Goal: Find contact information: Find contact information

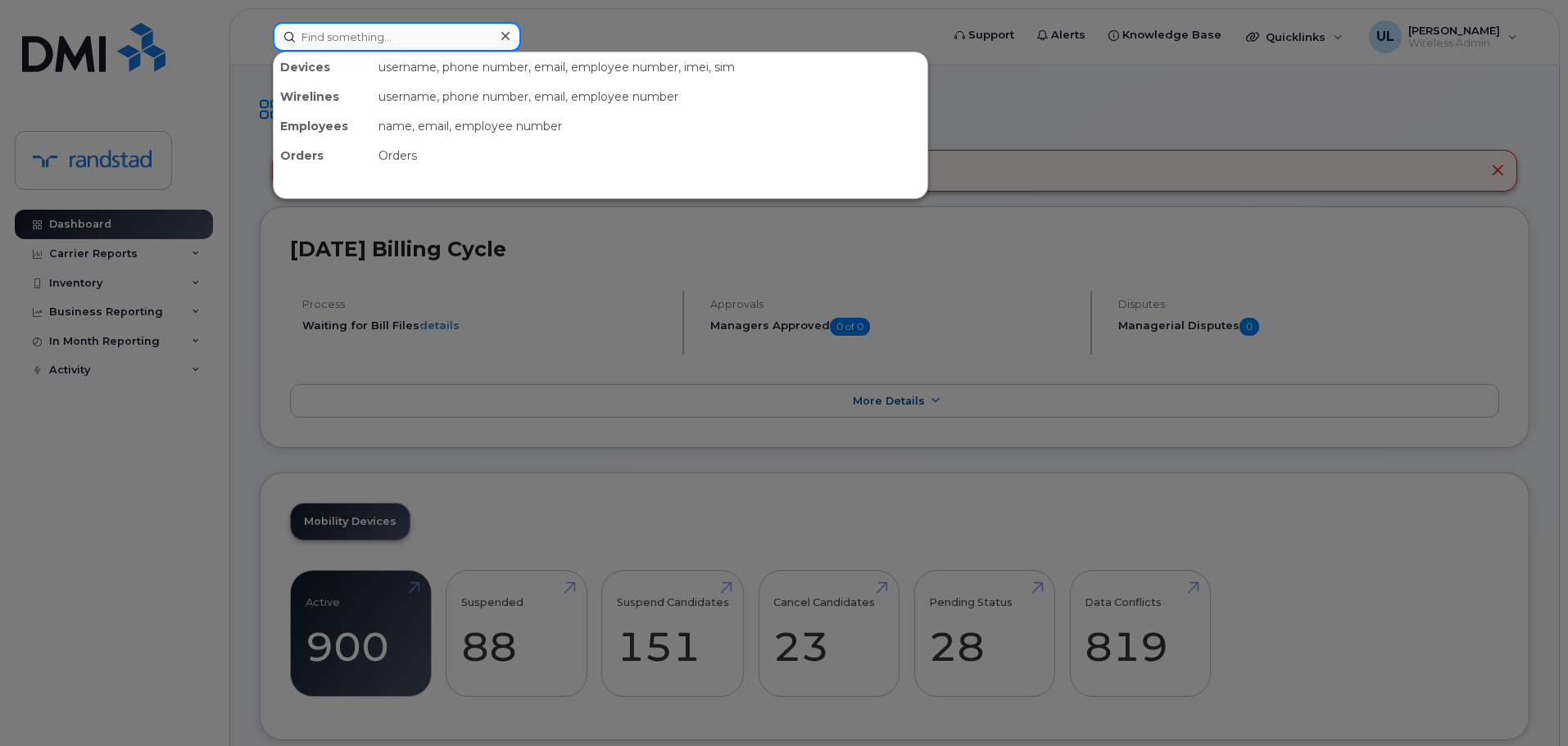
click at [452, 50] on input at bounding box center [396, 37] width 248 height 30
paste input "Lachmandas"
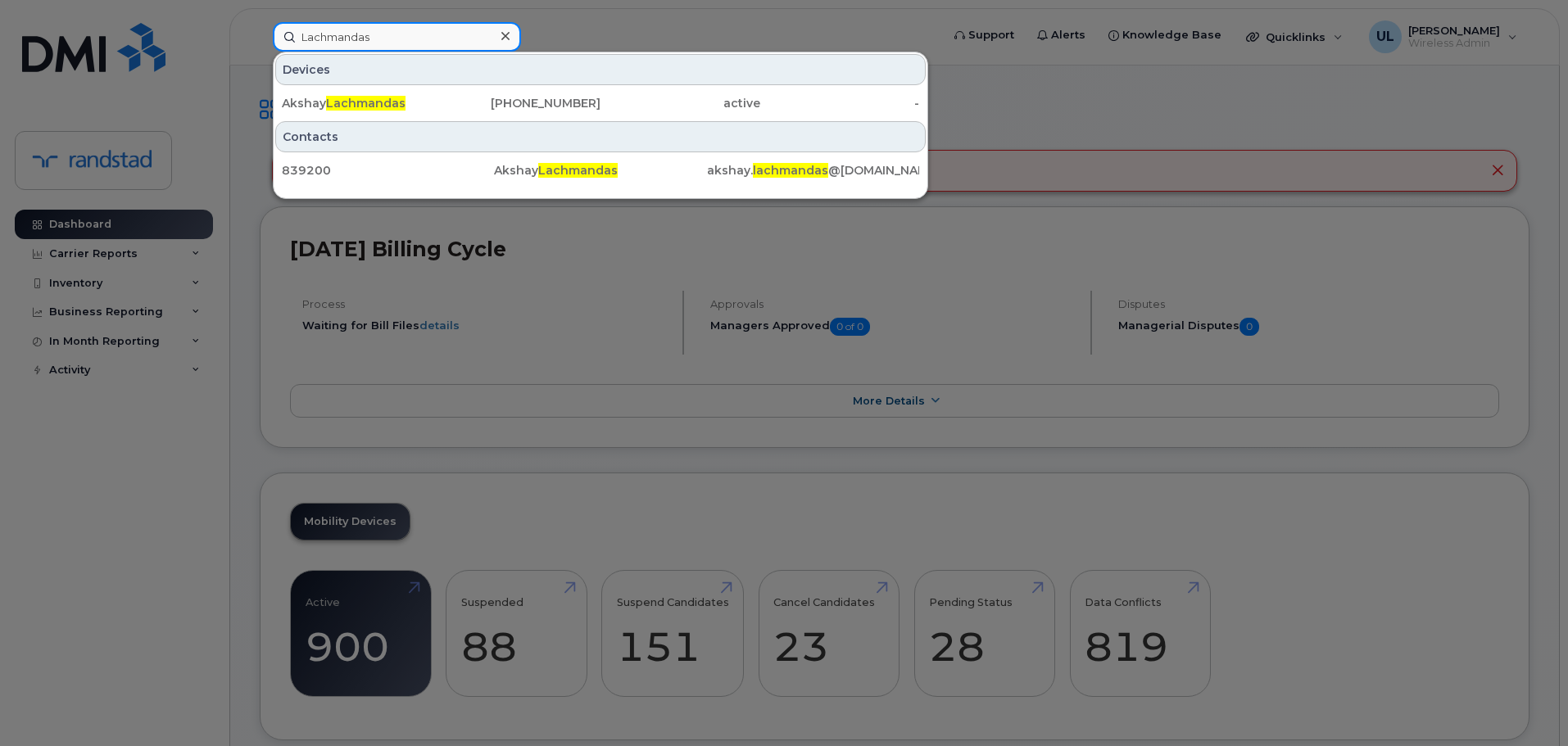
type input "Lachmandas"
drag, startPoint x: 408, startPoint y: 91, endPoint x: 786, endPoint y: 255, distance: 412.0
click at [408, 91] on div "Akshay Lachmandas" at bounding box center [362, 103] width 160 height 30
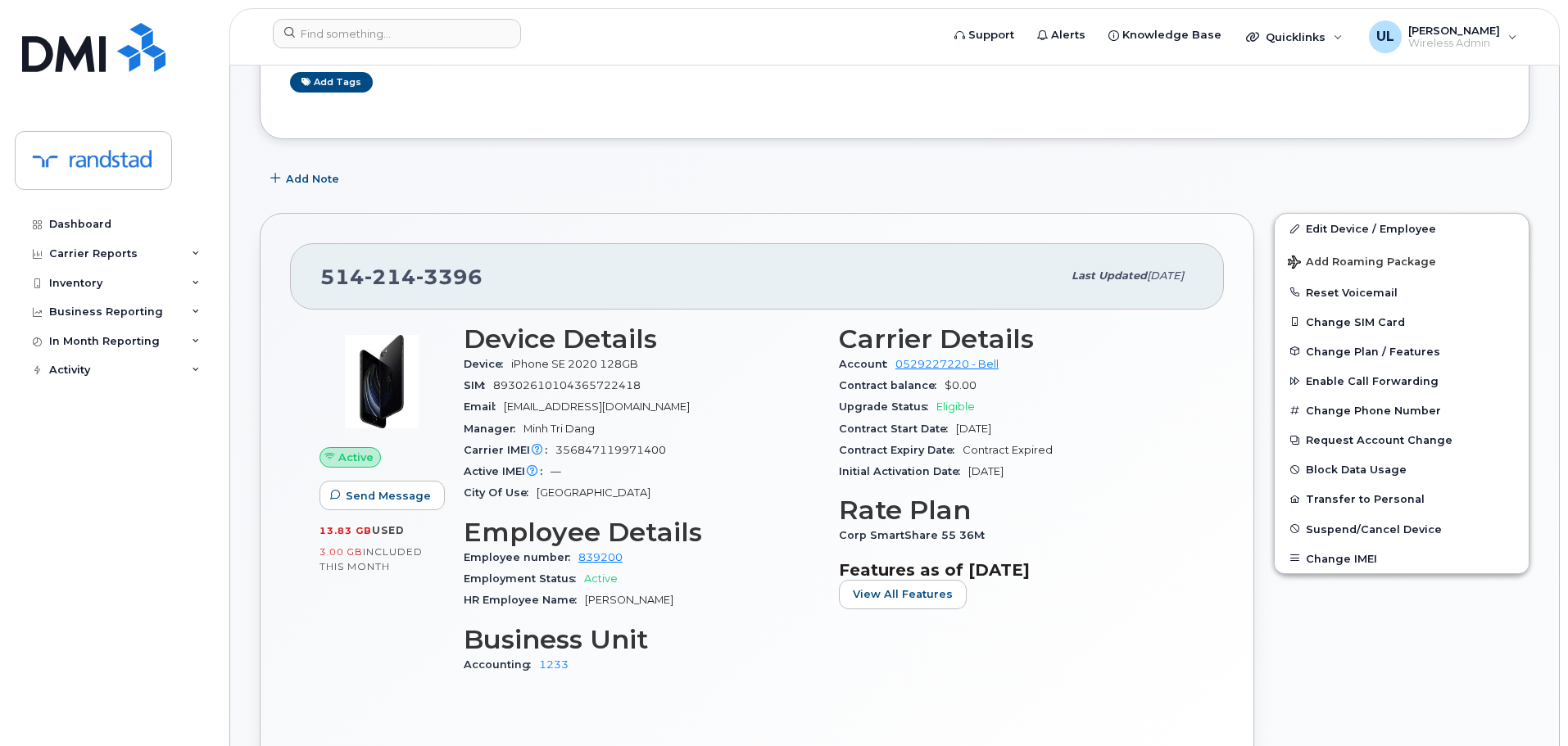
scroll to position [328, 0]
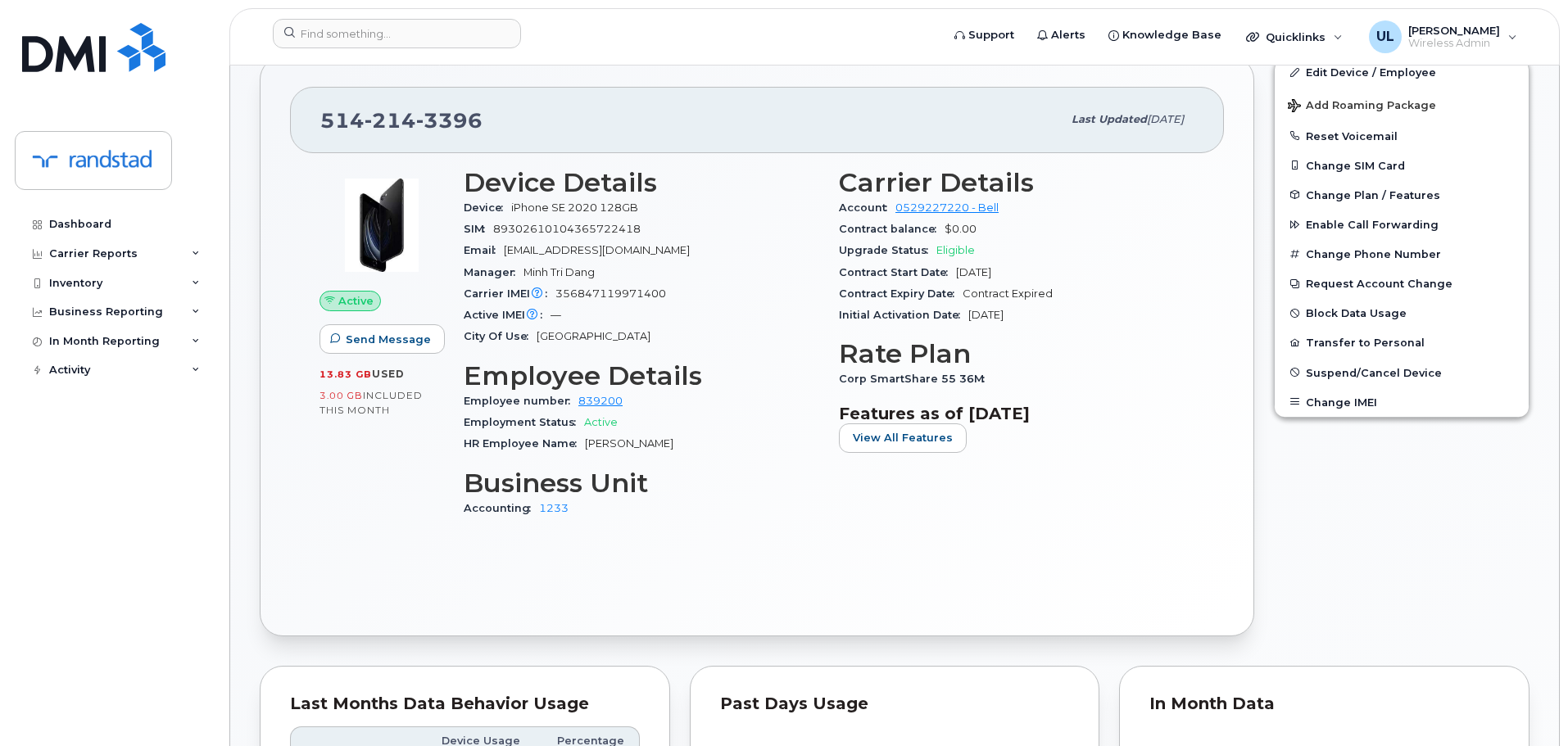
click at [435, 141] on div "514 214 3396 Last updated Aug 04, 2025" at bounding box center [757, 119] width 934 height 66
copy span "514 214 3396"
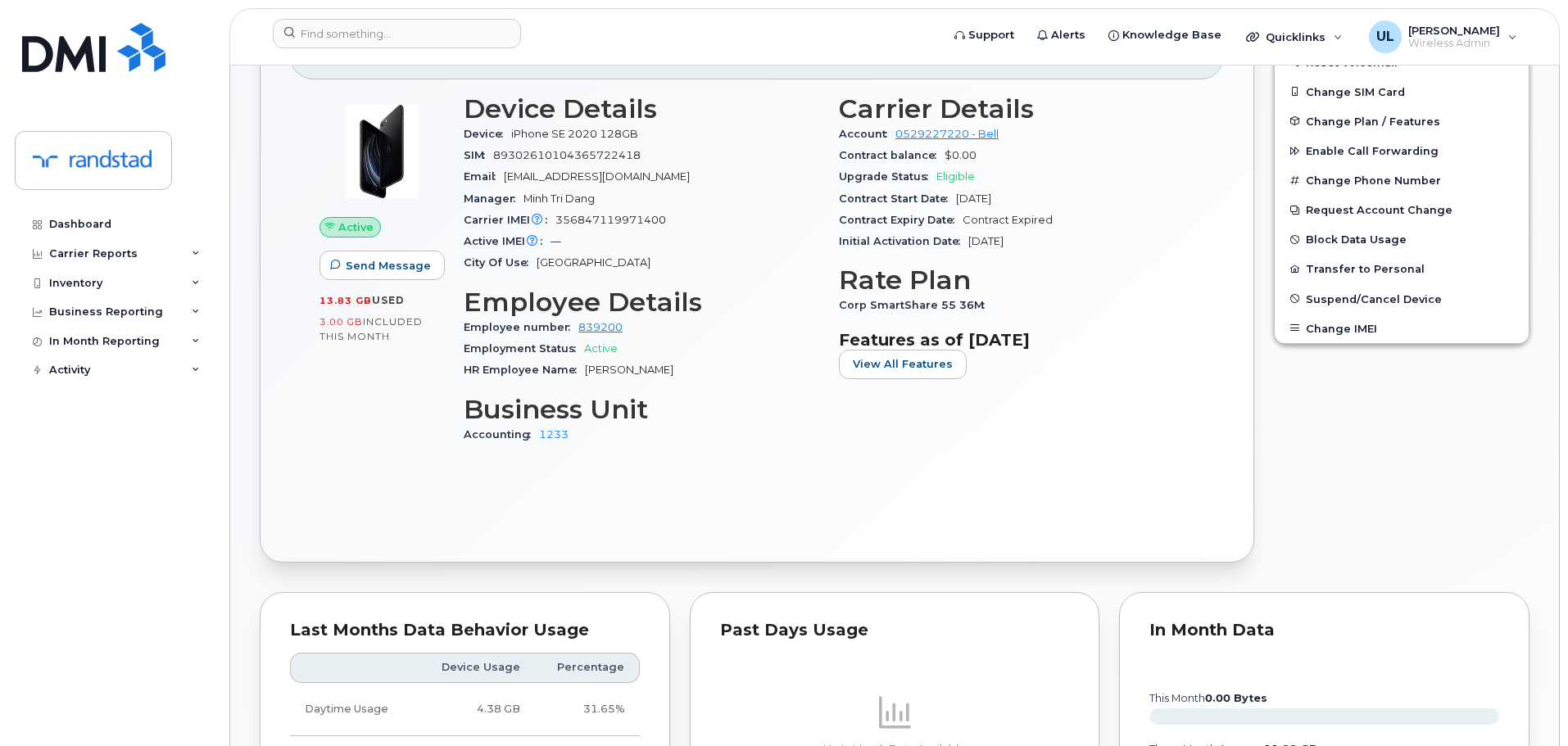
scroll to position [164, 0]
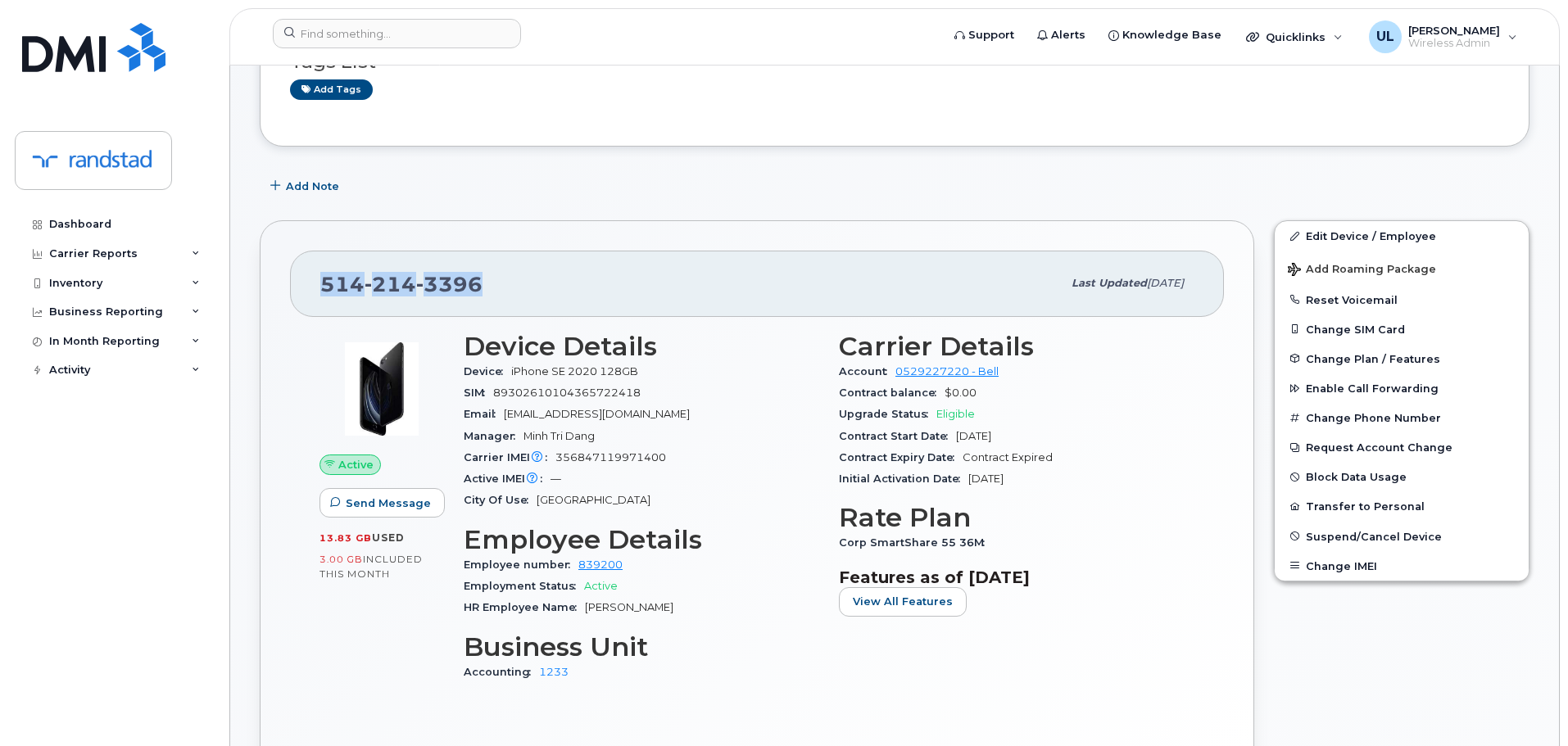
click at [379, 293] on span "214" at bounding box center [390, 284] width 52 height 25
